Goal: Information Seeking & Learning: Understand process/instructions

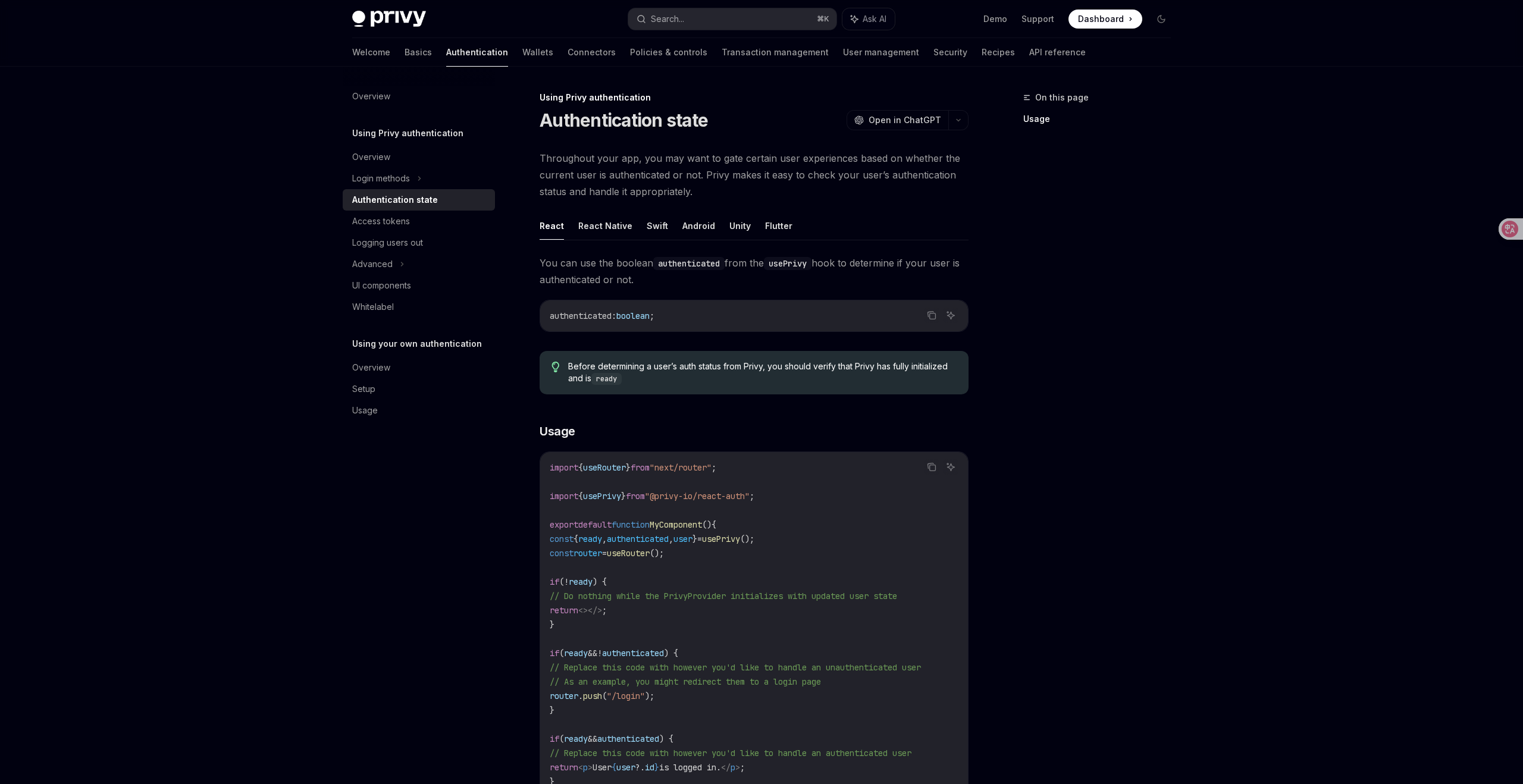
type textarea "*"
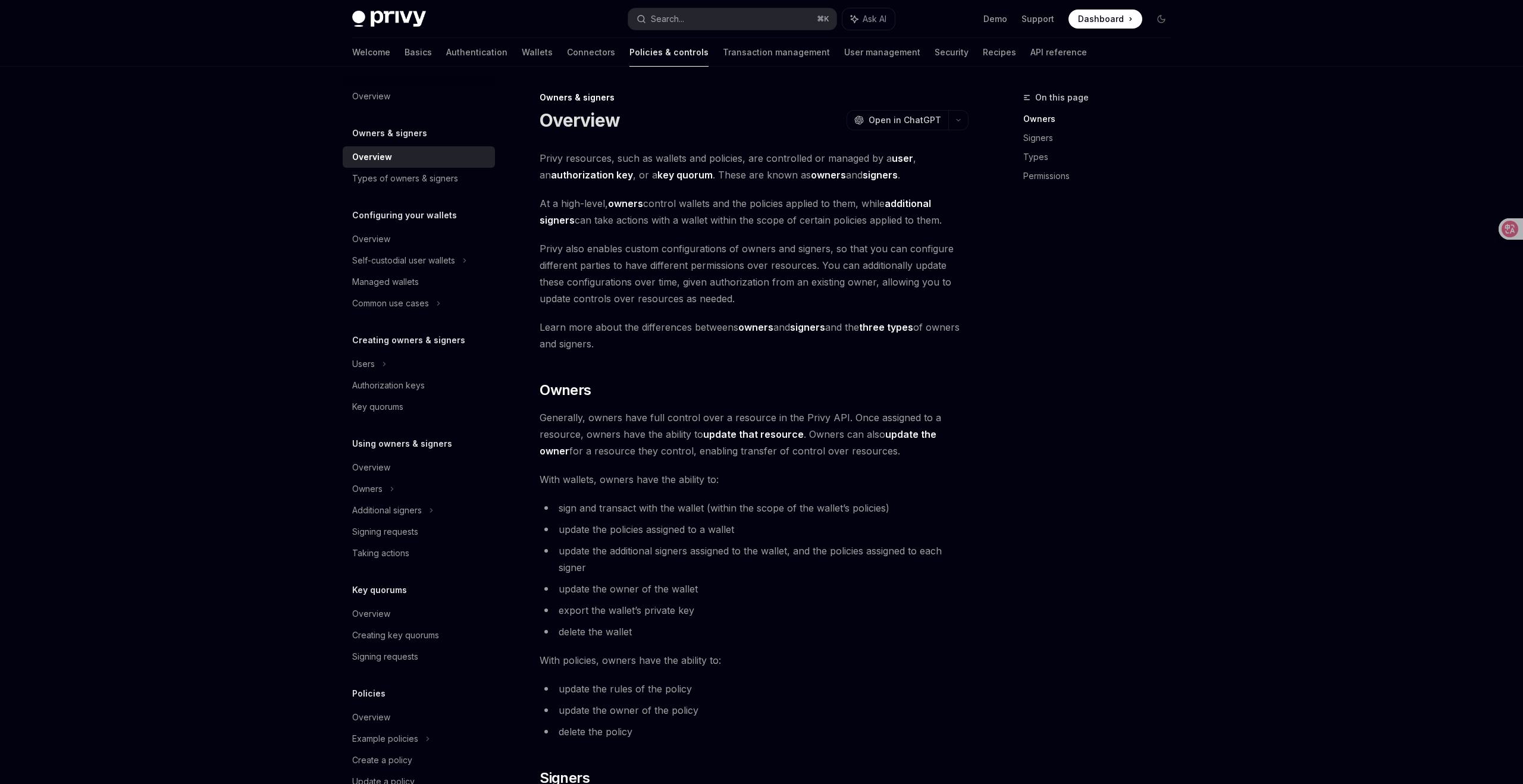
type textarea "*"
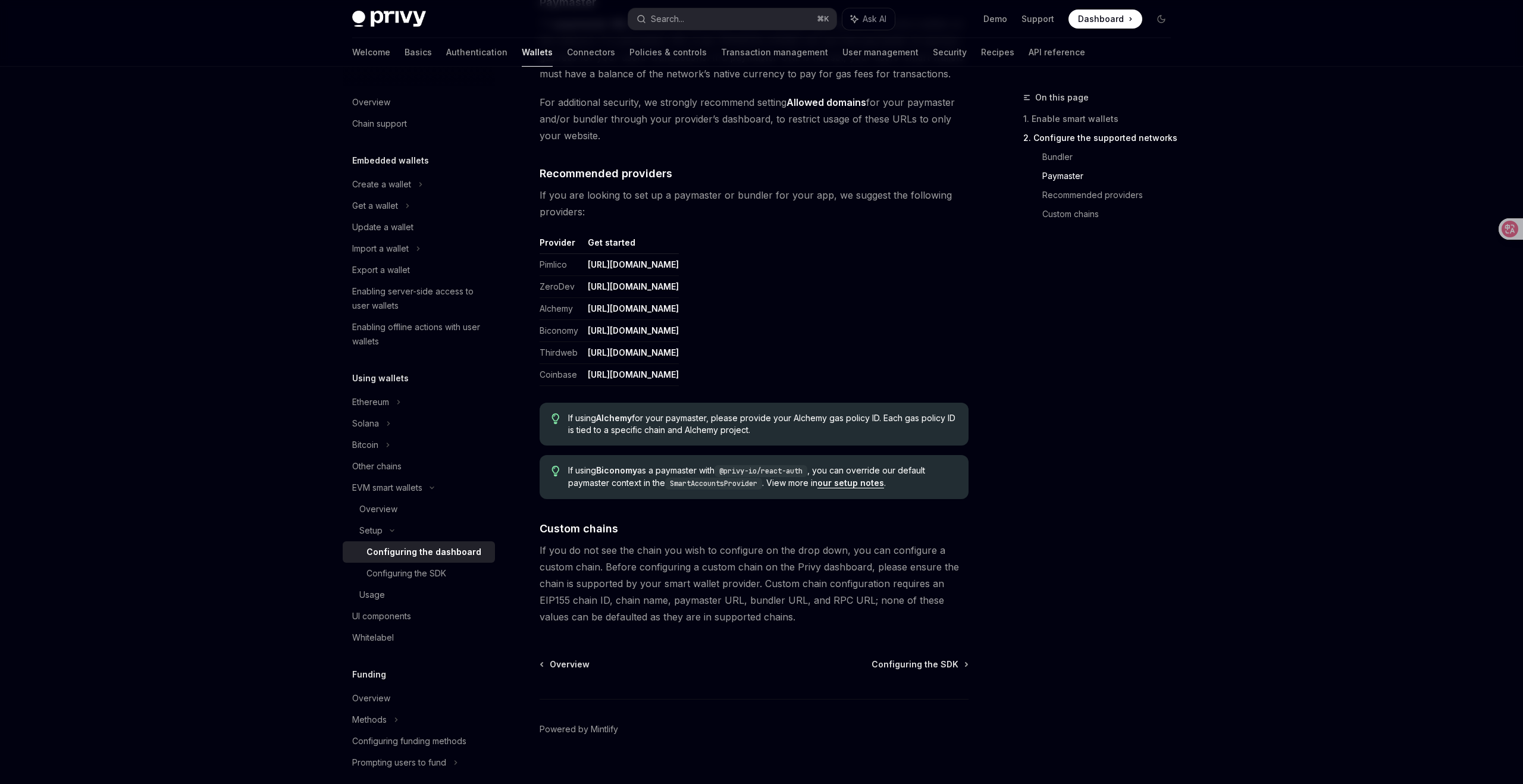
scroll to position [1334, 0]
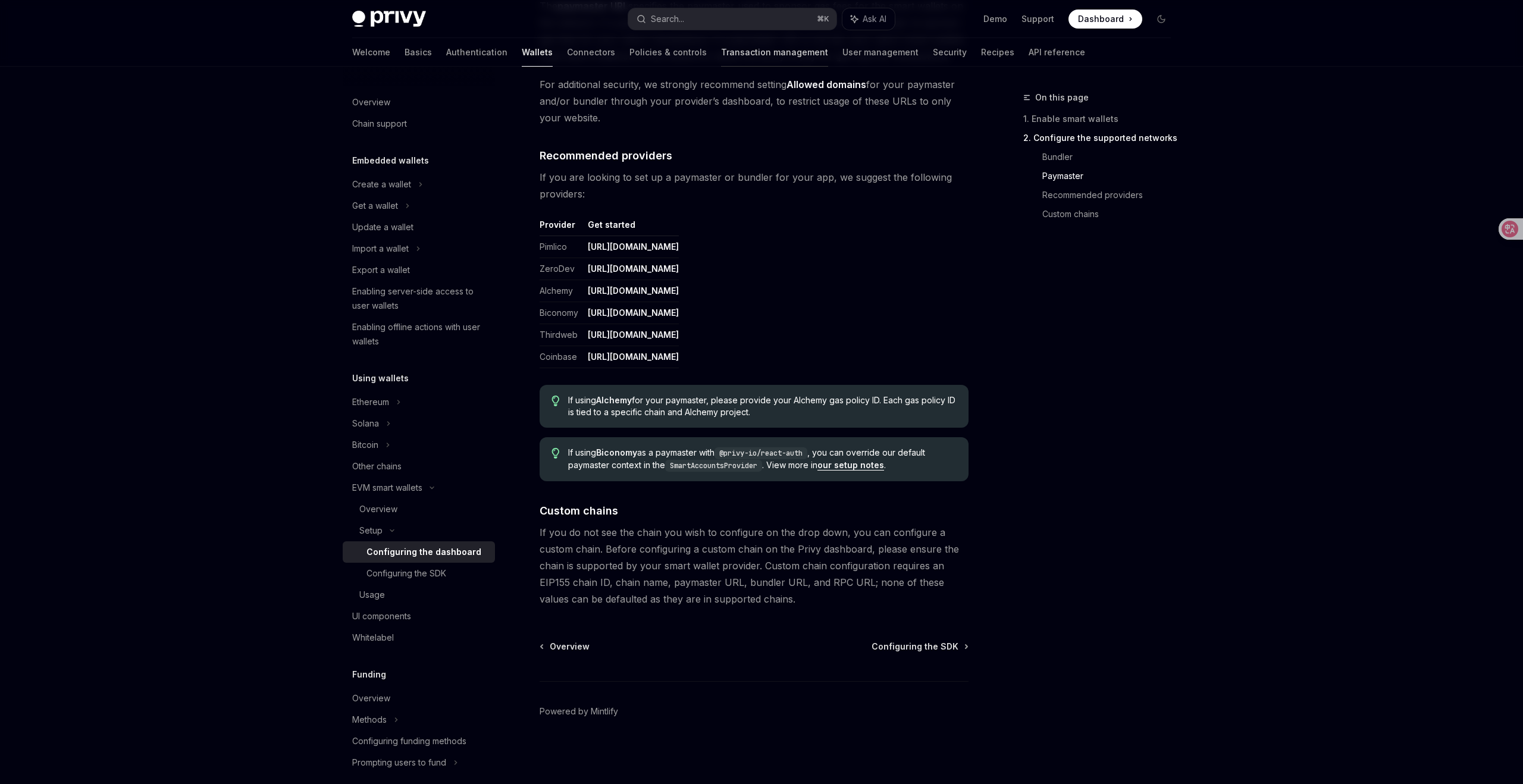
click at [721, 53] on link "Transaction management" at bounding box center [774, 52] width 107 height 28
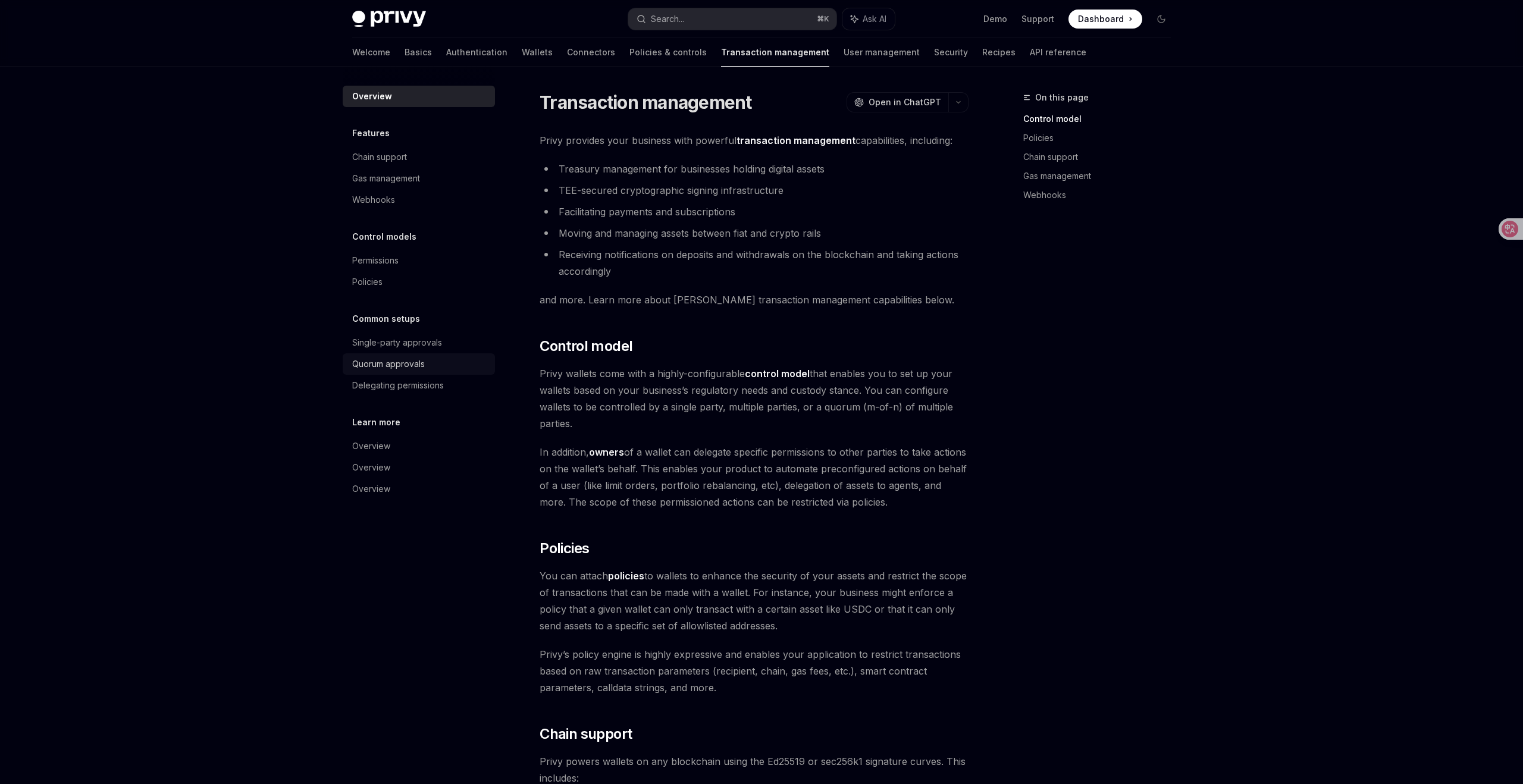
click at [400, 367] on div "Quorum approvals" at bounding box center [388, 364] width 73 height 14
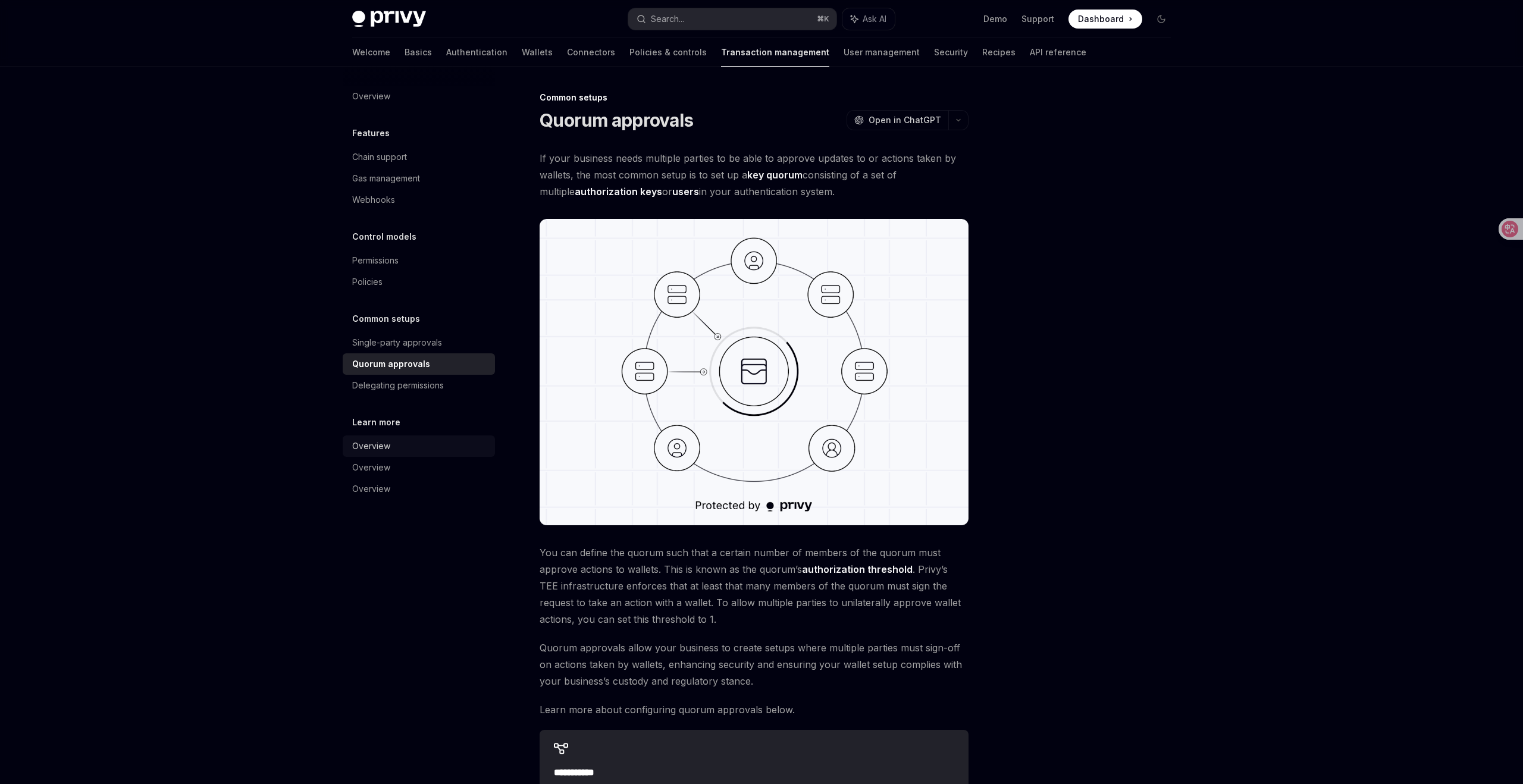
click at [379, 444] on div "Overview" at bounding box center [371, 445] width 38 height 14
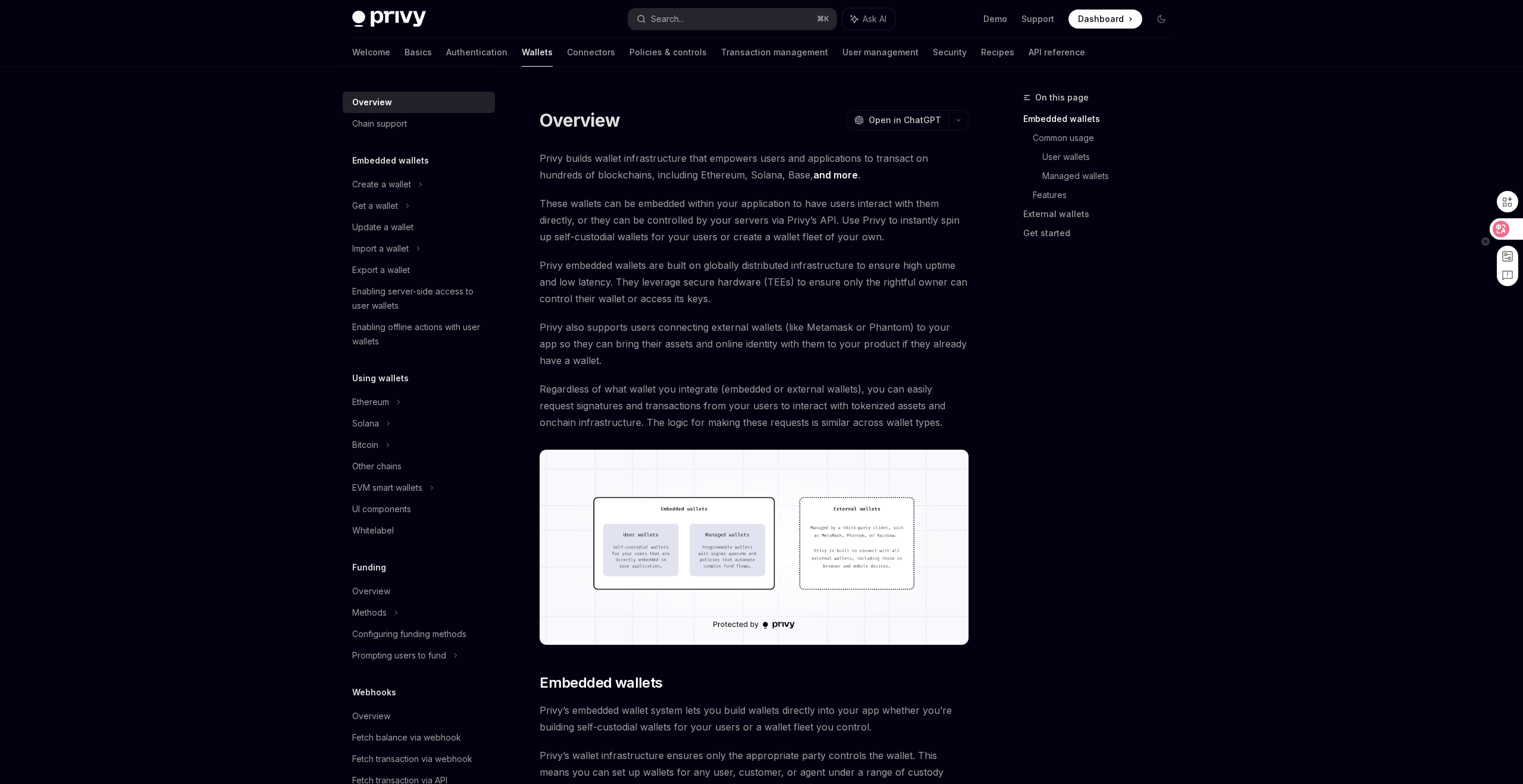
click at [1502, 226] on icon at bounding box center [1501, 229] width 12 height 12
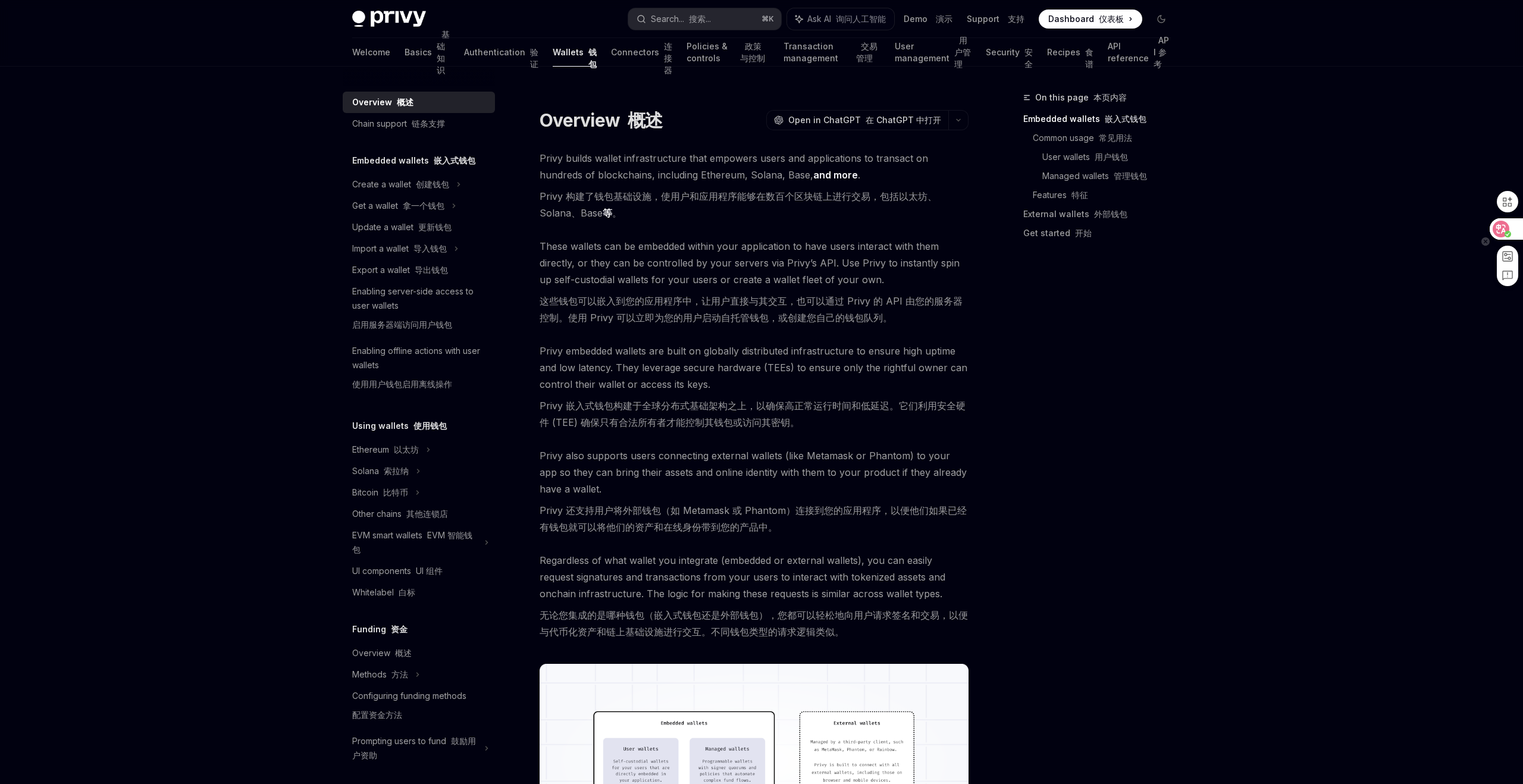
click at [1508, 223] on icon at bounding box center [1501, 229] width 16 height 16
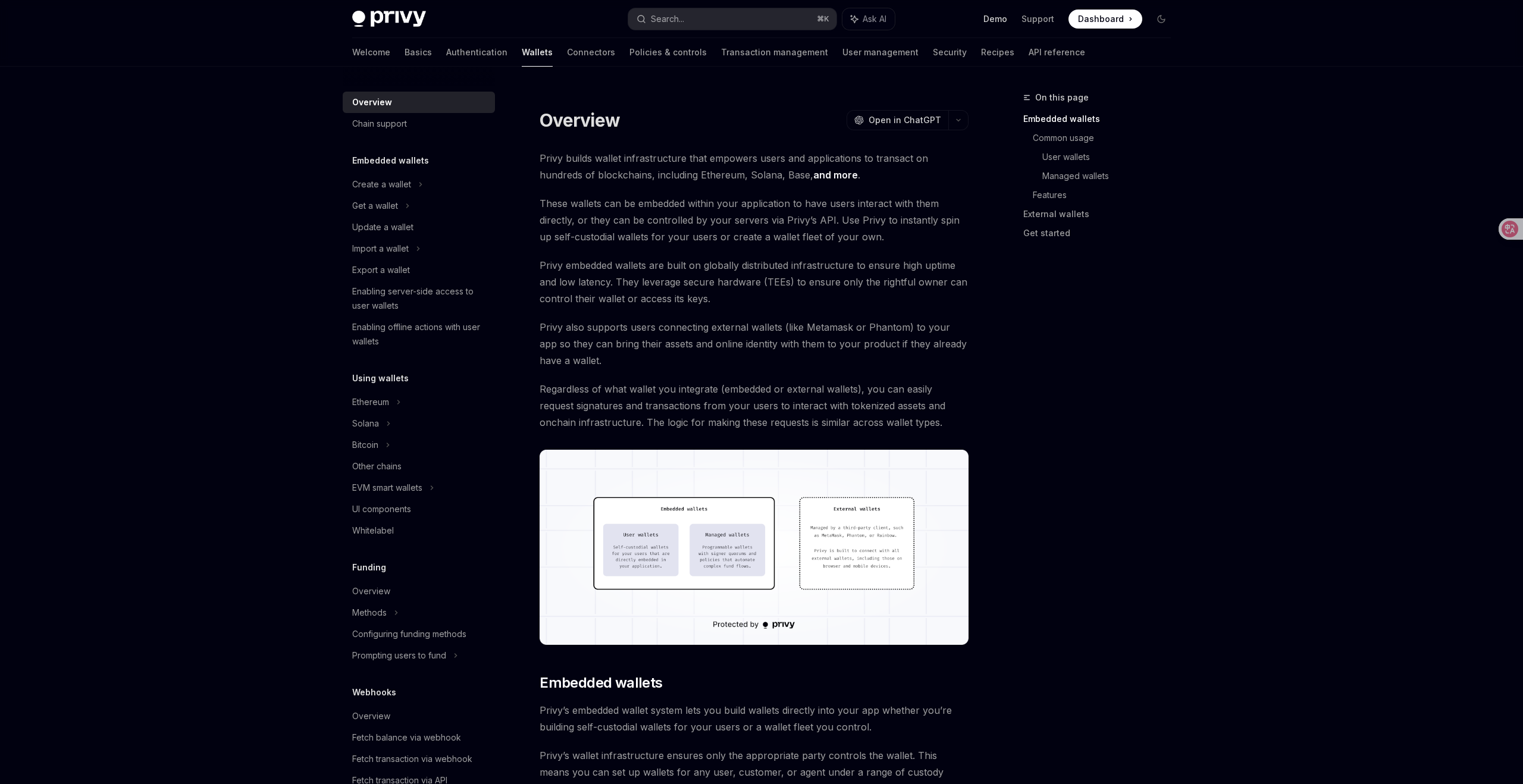
click at [1002, 22] on link "Demo" at bounding box center [996, 19] width 24 height 12
click at [1029, 50] on link "API reference" at bounding box center [1057, 52] width 56 height 28
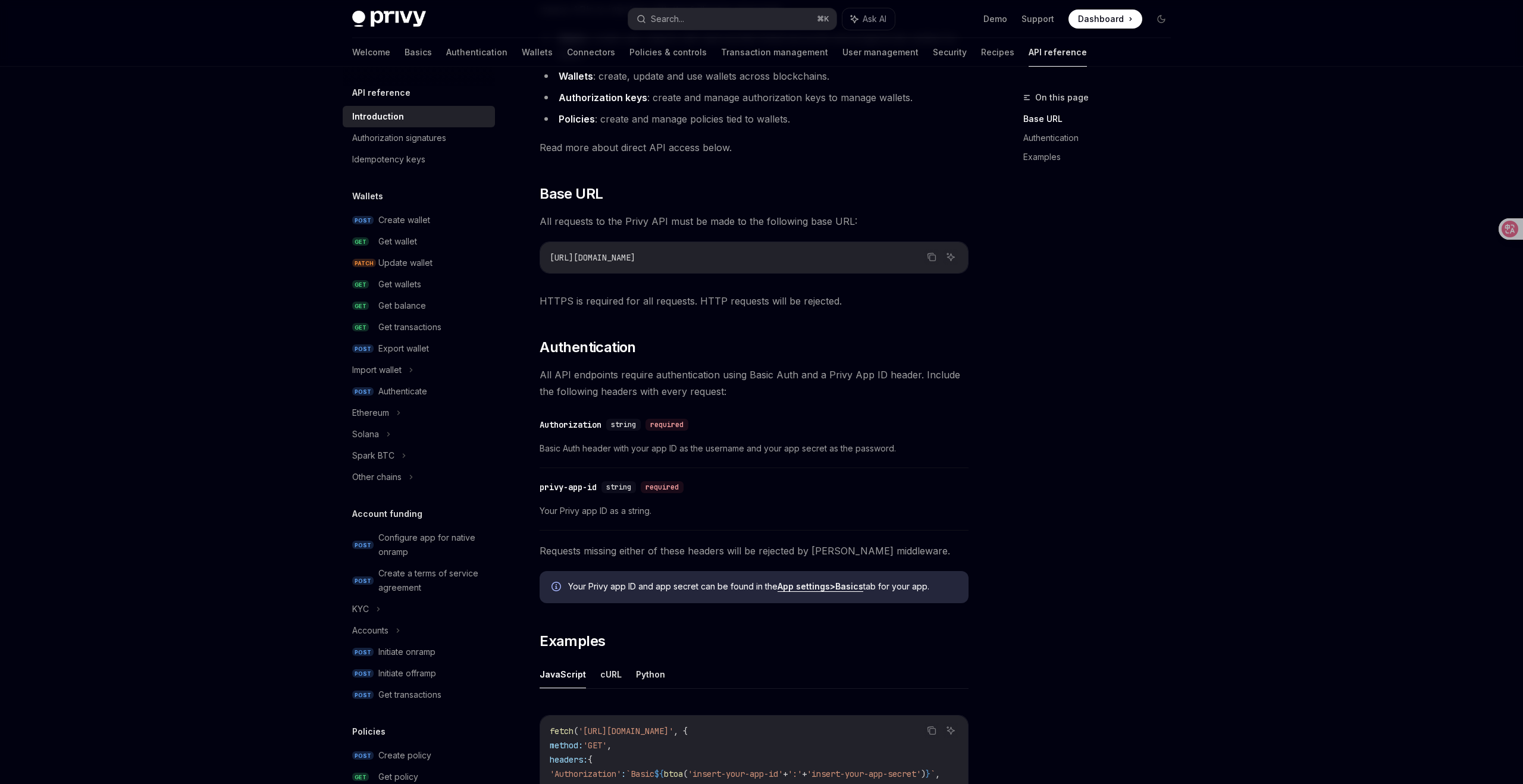
scroll to position [479, 0]
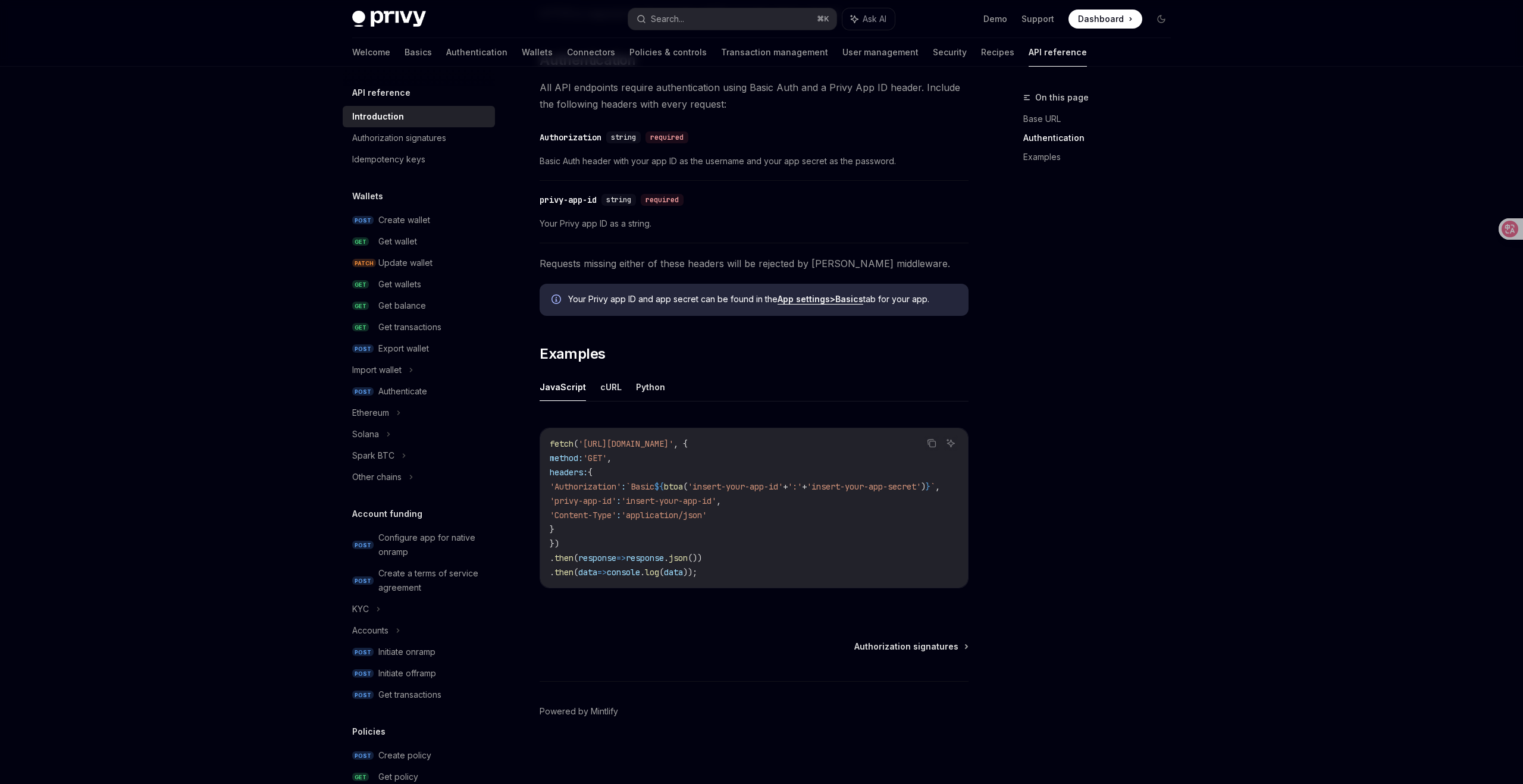
type textarea "*"
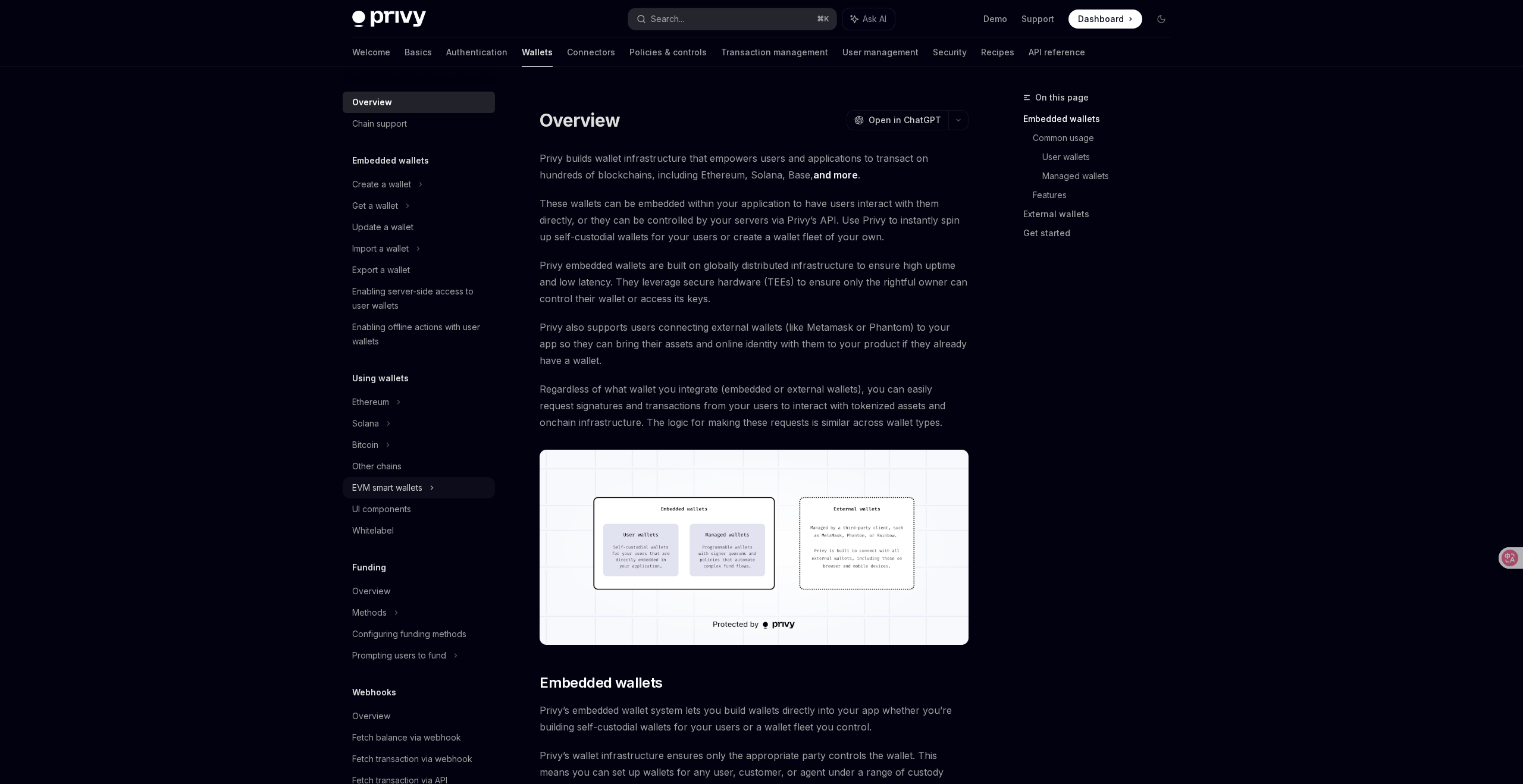
click at [433, 486] on icon at bounding box center [432, 487] width 4 height 14
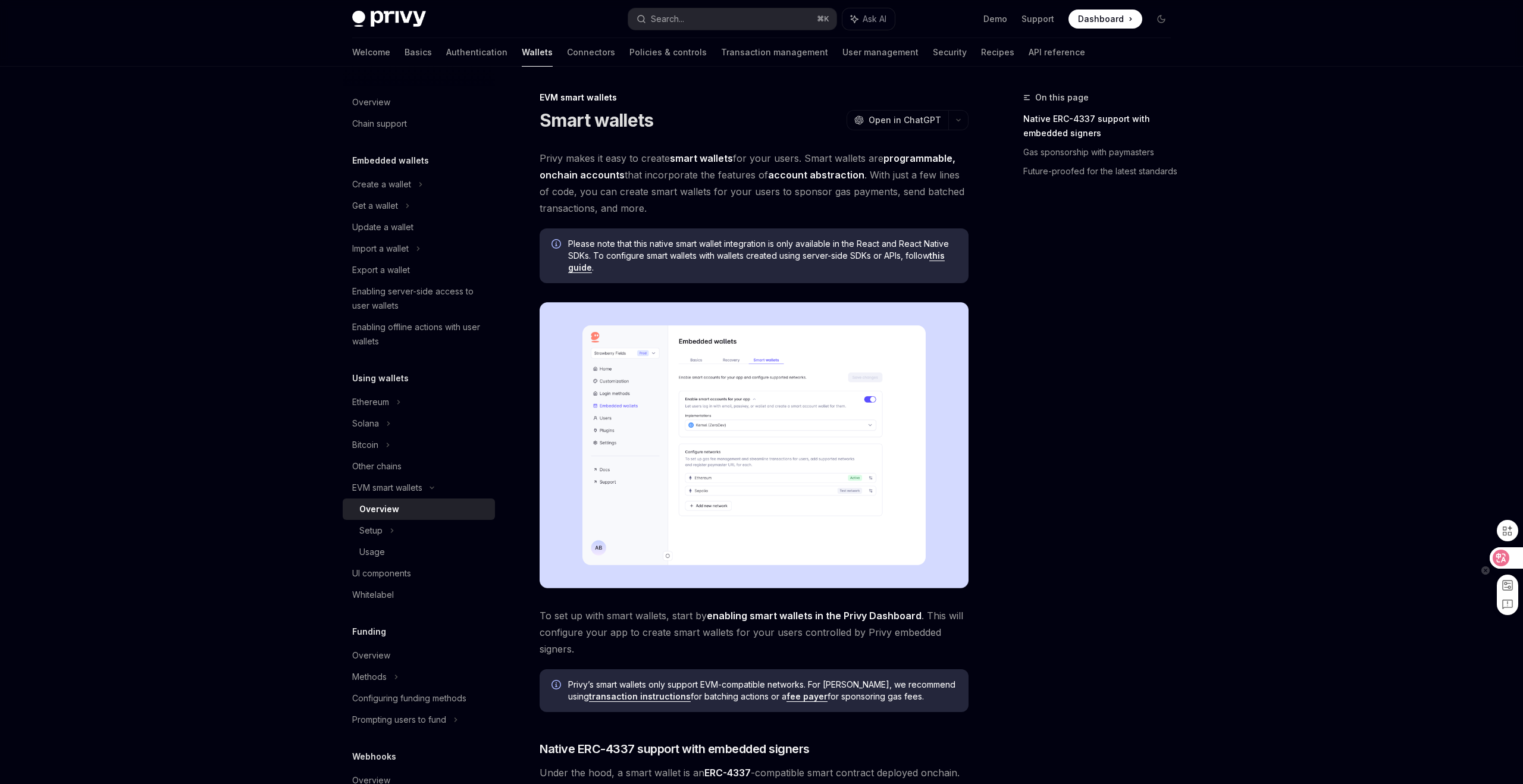
click at [1506, 555] on icon at bounding box center [1501, 558] width 12 height 12
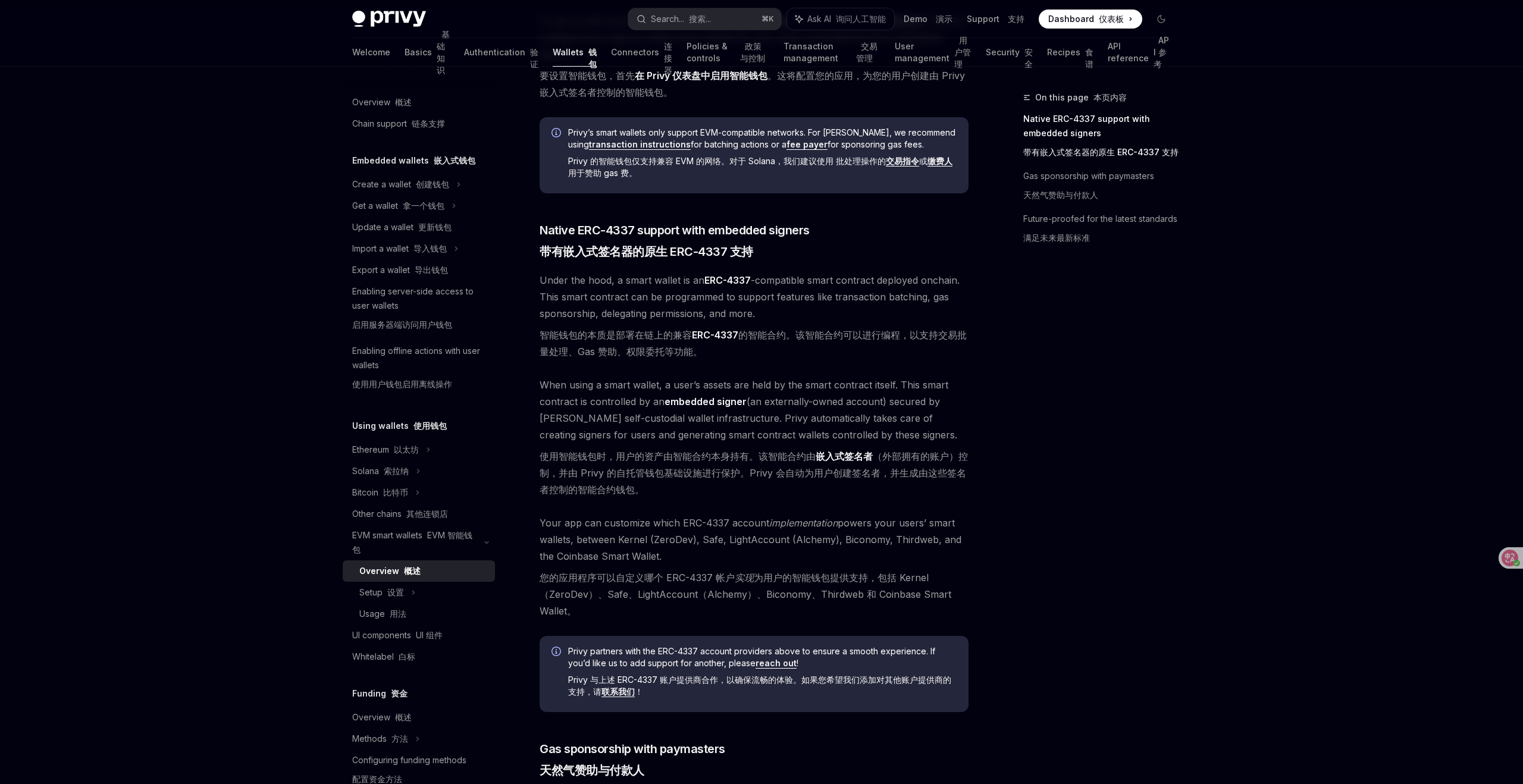
scroll to position [673, 0]
click at [403, 595] on div "Setup 设置" at bounding box center [419, 592] width 152 height 22
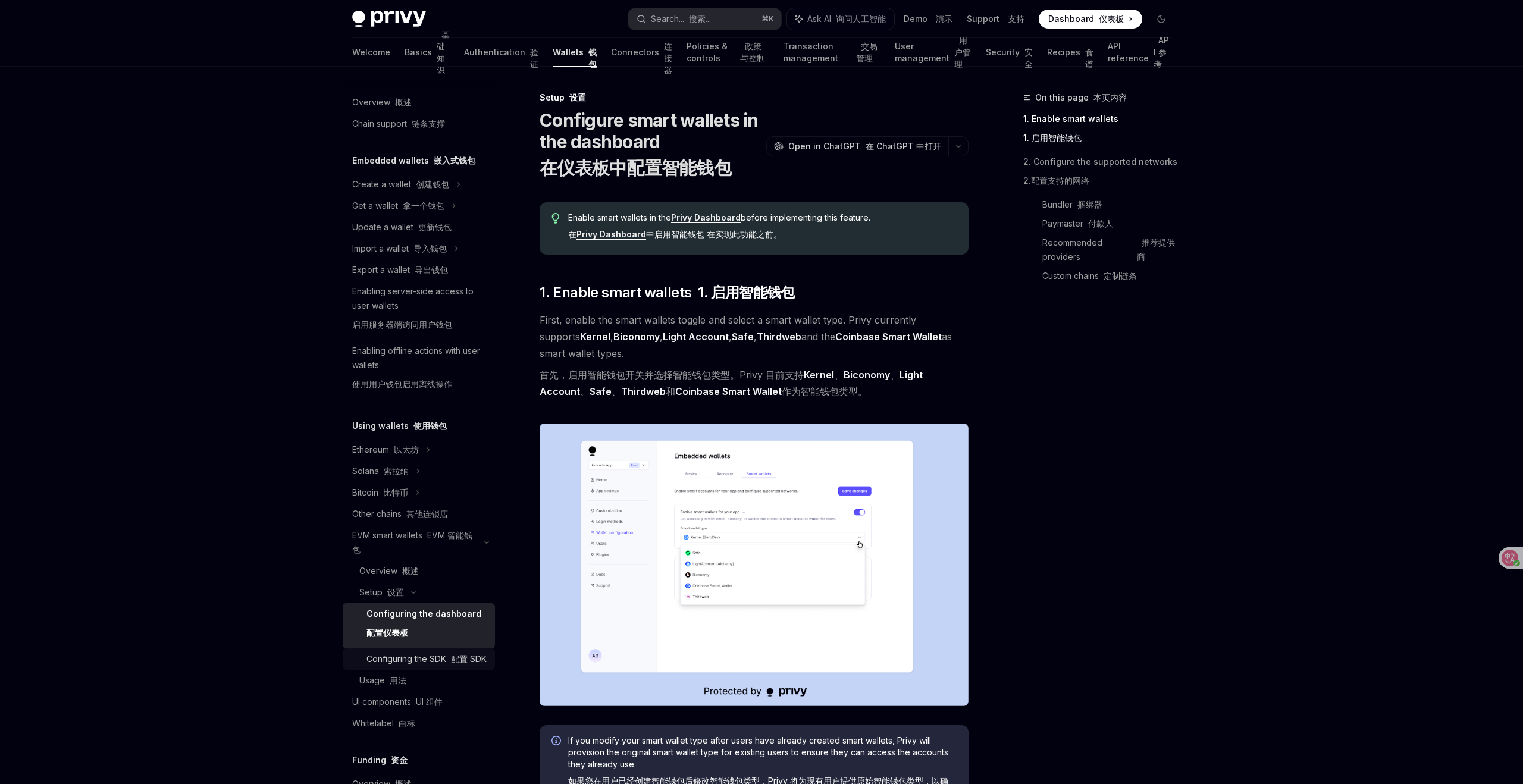
click at [431, 659] on div "Configuring the SDK 配置 SDK" at bounding box center [427, 659] width 120 height 14
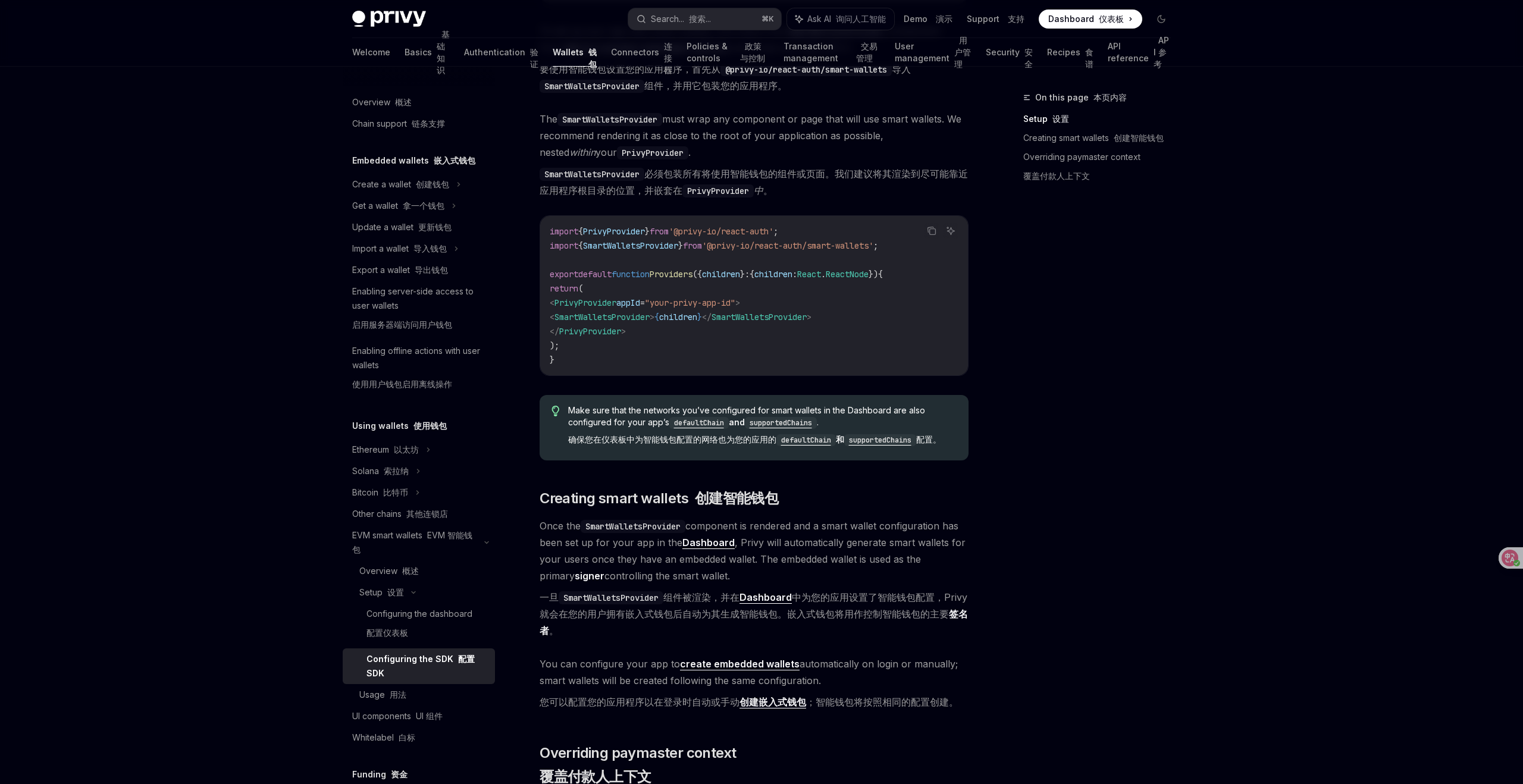
scroll to position [532, 0]
click at [402, 701] on div "Usage 用法" at bounding box center [382, 694] width 47 height 14
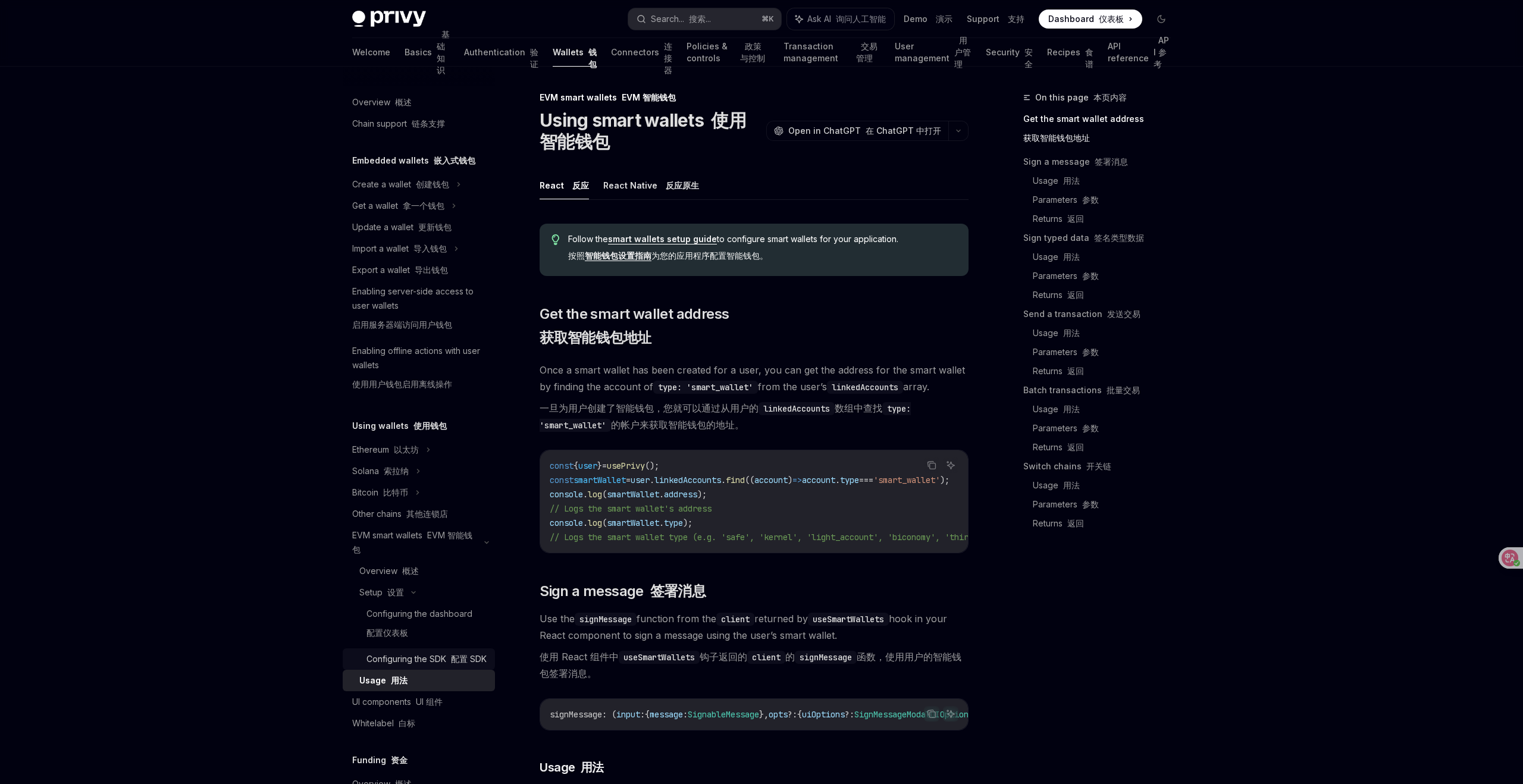
click at [397, 653] on div "Configuring the SDK 配置 SDK" at bounding box center [427, 659] width 120 height 14
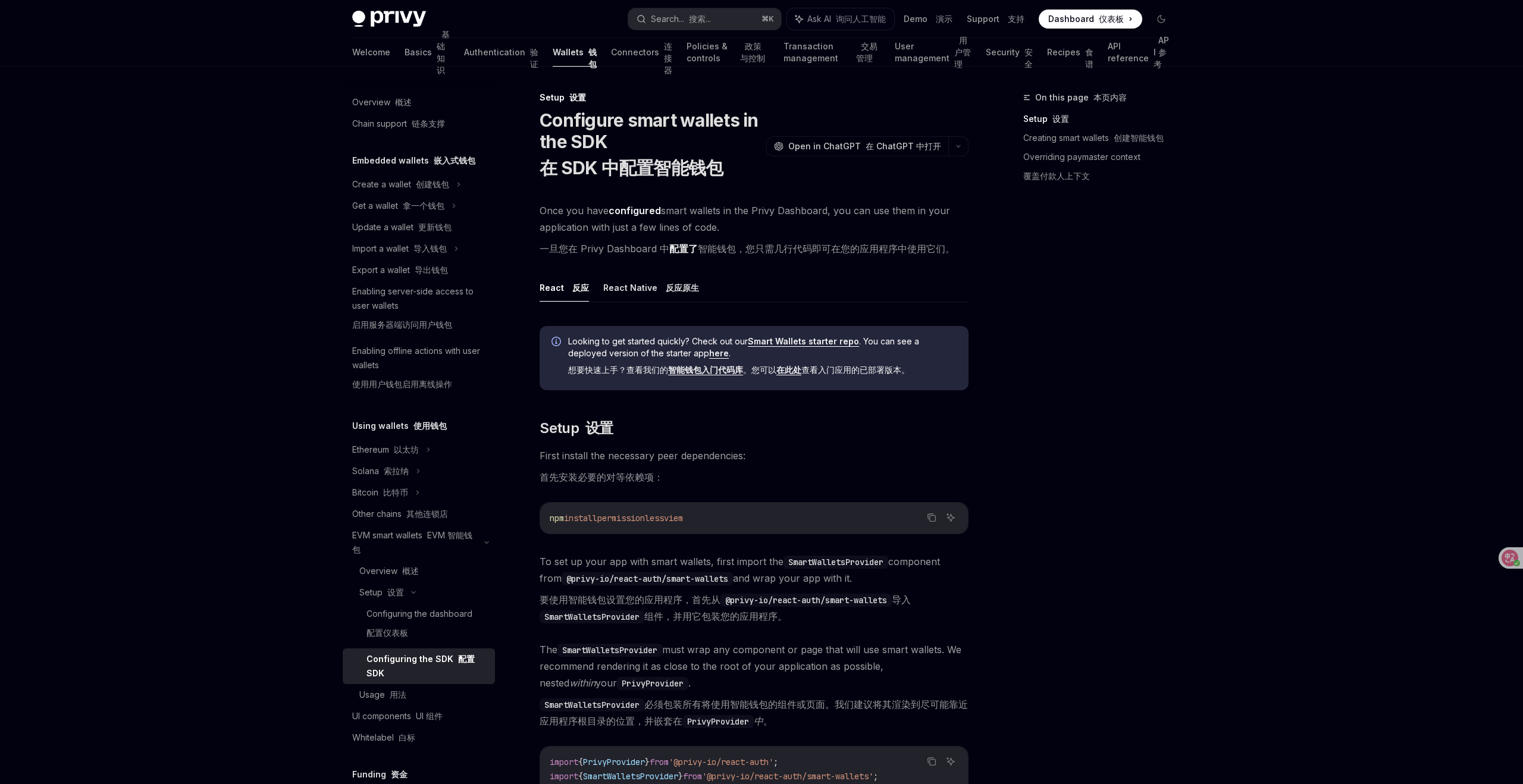
type textarea "*"
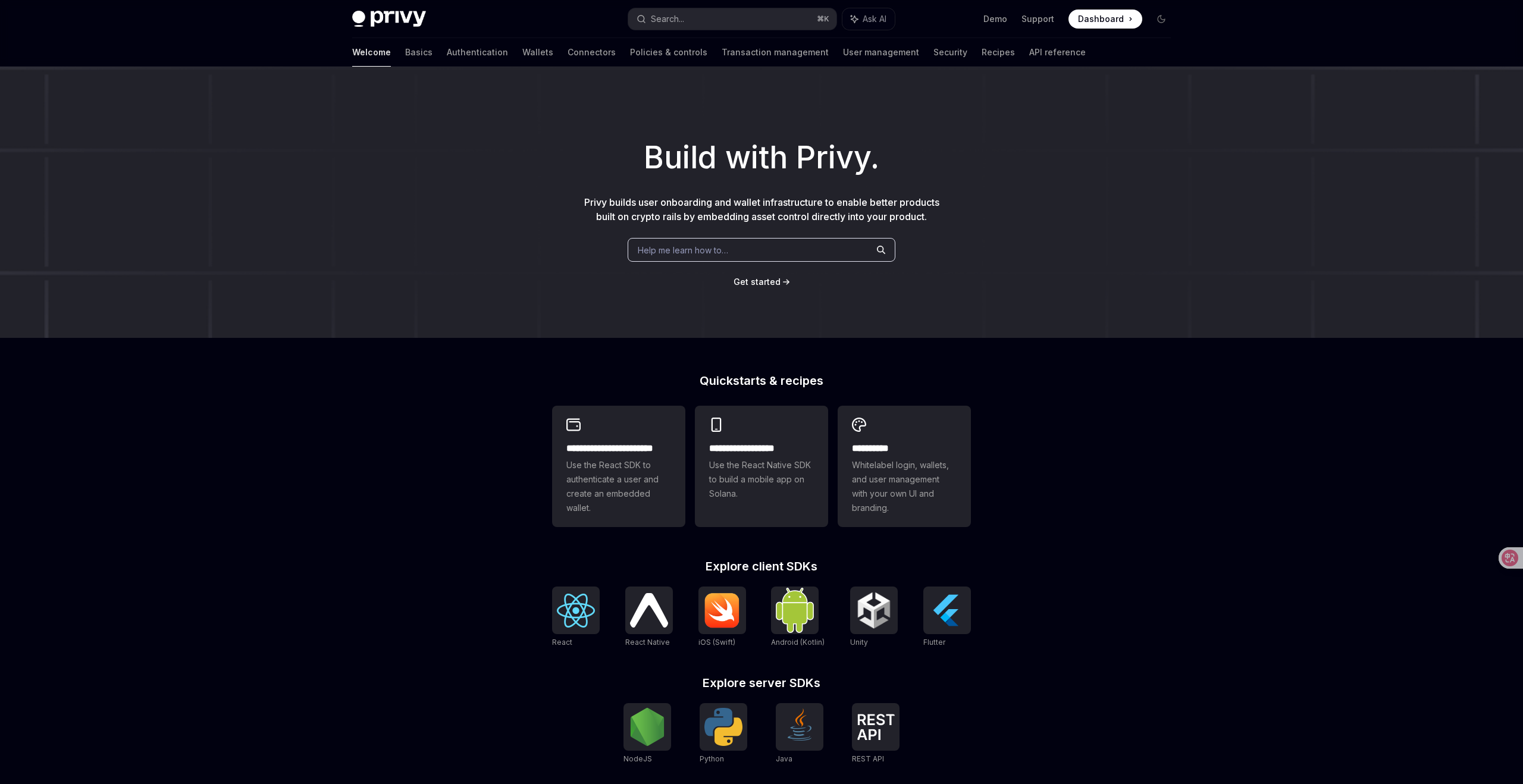
click at [771, 283] on span "Get started" at bounding box center [757, 282] width 47 height 10
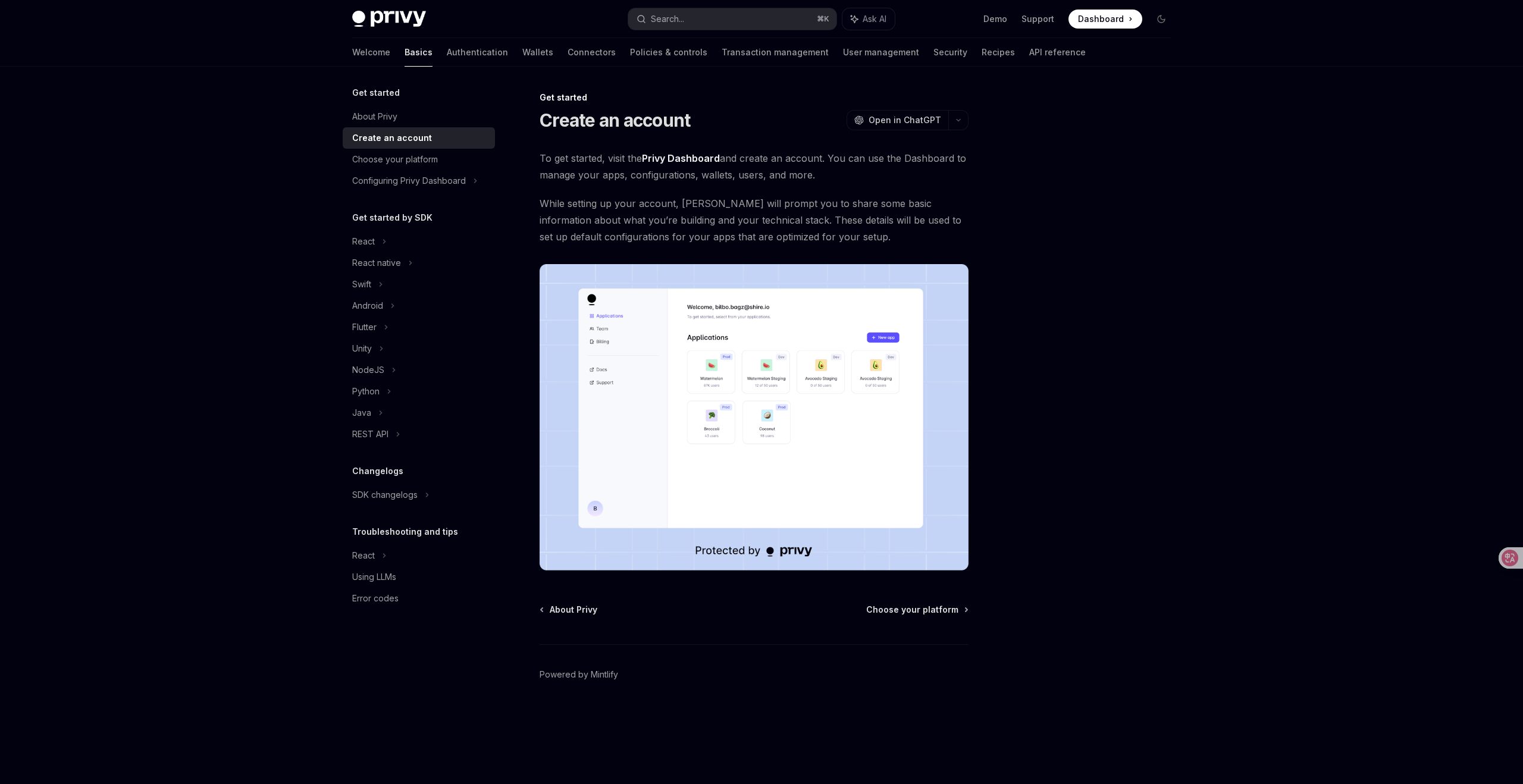
type textarea "*"
